Goal: Task Accomplishment & Management: Manage account settings

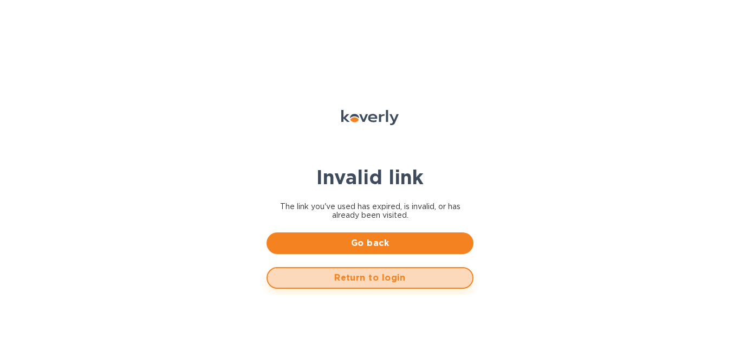
click at [350, 286] on button "Return to login" at bounding box center [369, 278] width 207 height 22
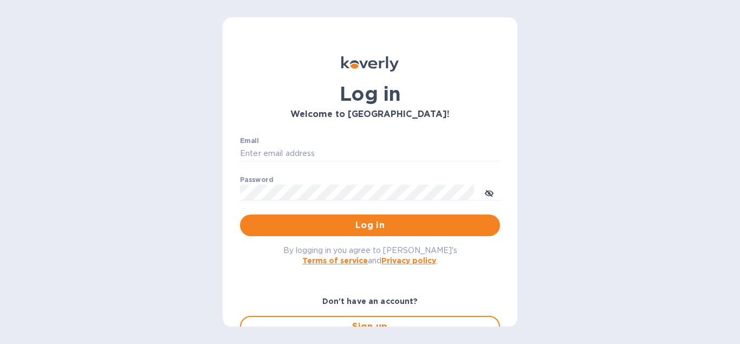
type input "khirsch@lanternawines.com"
click at [318, 221] on span "Log in" at bounding box center [370, 225] width 243 height 13
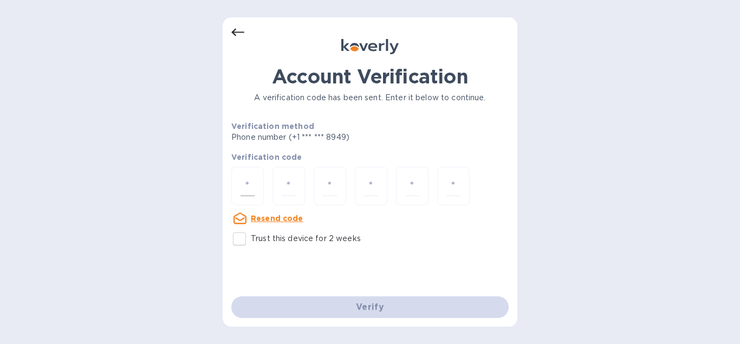
click at [255, 184] on div at bounding box center [247, 186] width 32 height 38
type input "3"
type input "9"
type input "1"
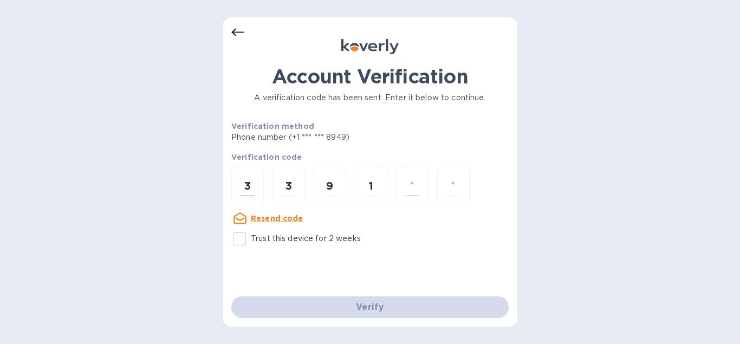
type input "6"
type input "0"
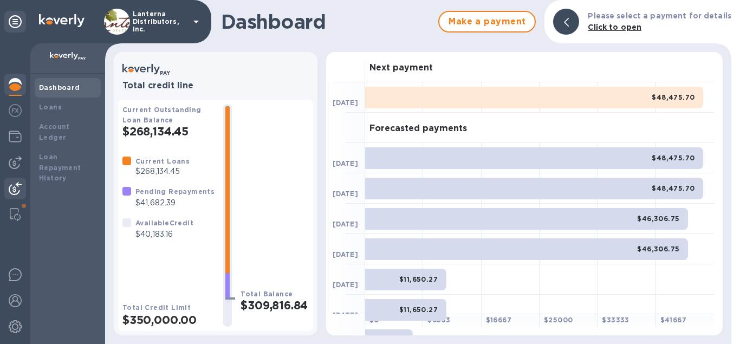
click at [16, 190] on img at bounding box center [15, 188] width 13 height 13
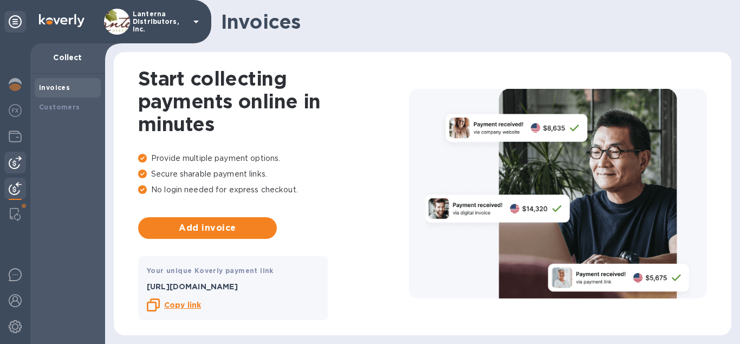
click at [17, 159] on img at bounding box center [15, 162] width 13 height 13
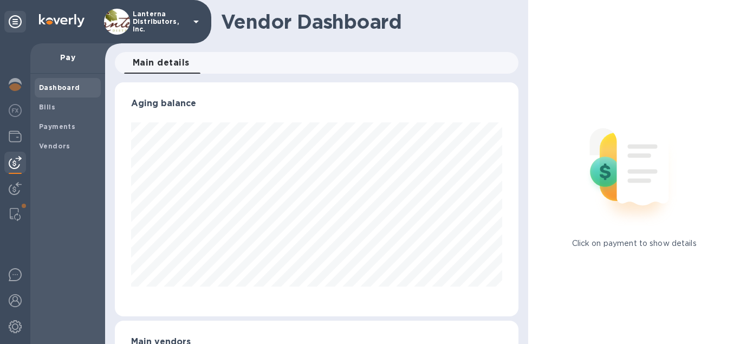
scroll to position [234, 404]
click at [48, 129] on b "Payments" at bounding box center [57, 126] width 36 height 8
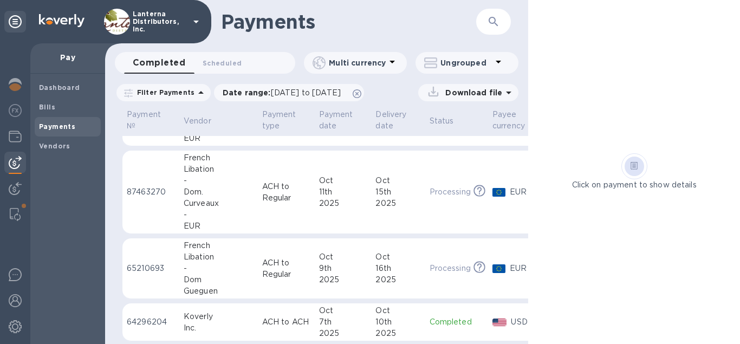
scroll to position [247, 0]
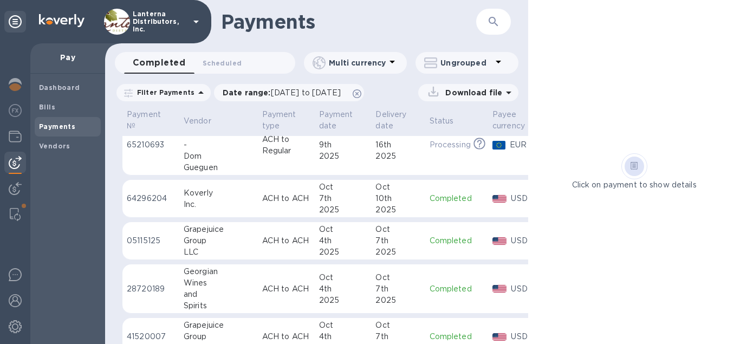
click at [110, 229] on div "Payment № Vendor Payment type Payment date Delivery date Status Payee currency …" at bounding box center [316, 225] width 423 height 237
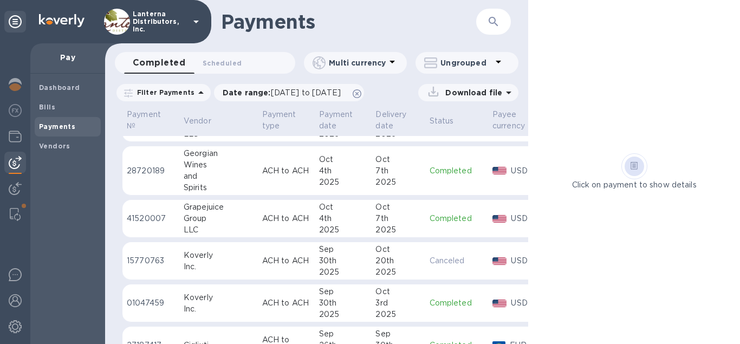
scroll to position [370, 0]
